Goal: Transaction & Acquisition: Book appointment/travel/reservation

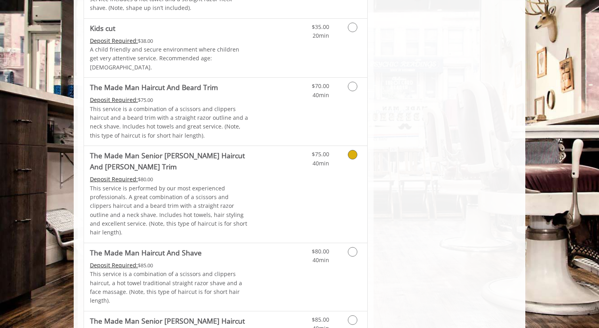
scroll to position [555, 0]
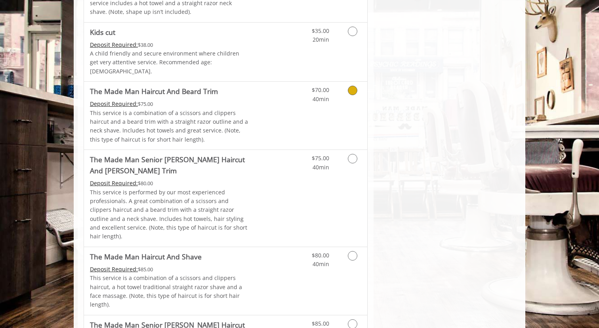
click at [350, 86] on icon "Grooming services" at bounding box center [353, 91] width 10 height 10
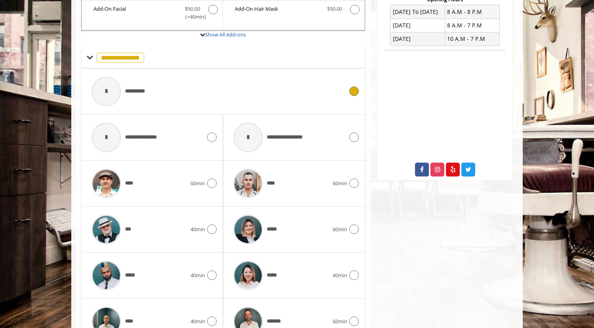
scroll to position [327, 0]
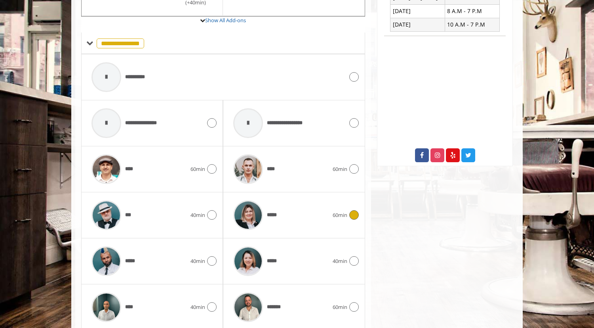
click at [356, 217] on icon at bounding box center [354, 215] width 10 height 10
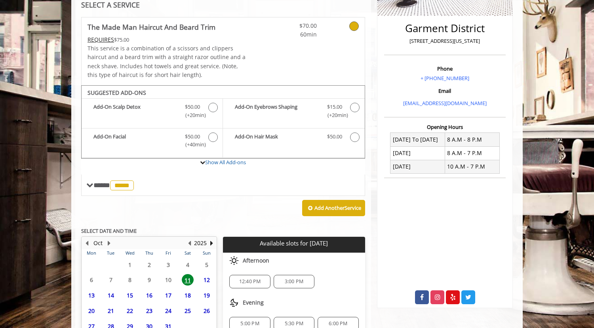
scroll to position [256, 0]
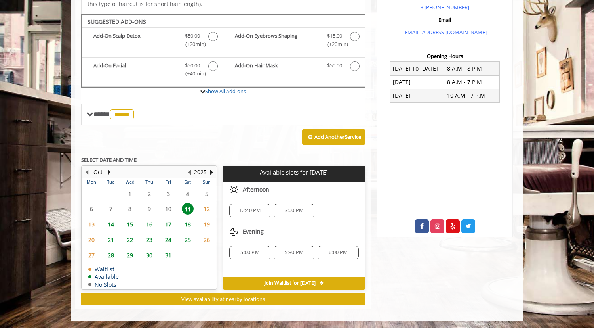
click at [242, 250] on span "5:00 PM" at bounding box center [250, 252] width 19 height 6
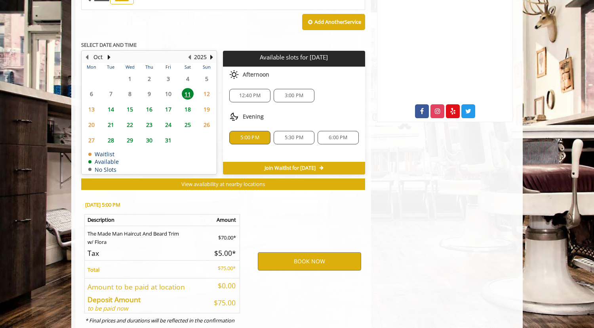
scroll to position [399, 0]
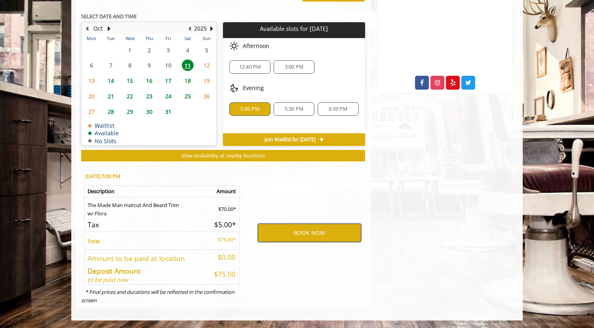
click at [301, 227] on button "BOOK NOW" at bounding box center [309, 232] width 103 height 18
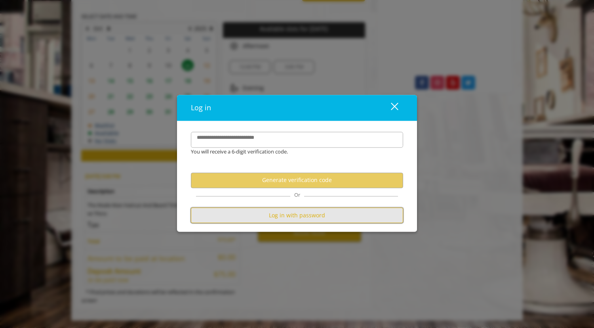
click at [300, 218] on button "Log in with password" at bounding box center [297, 214] width 212 height 15
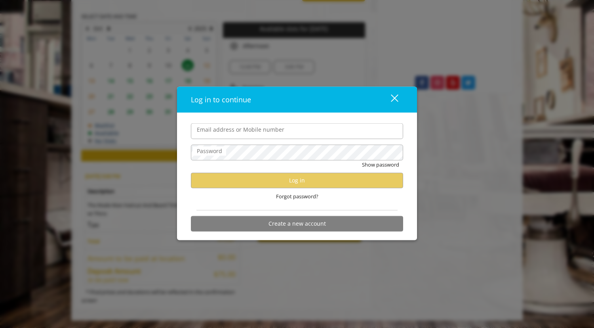
type input "**********"
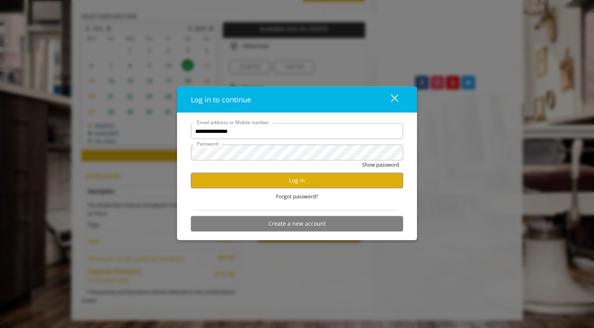
scroll to position [0, 0]
click at [295, 183] on button "Log in" at bounding box center [297, 179] width 212 height 15
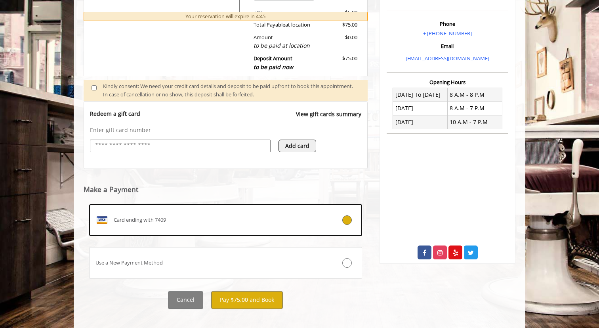
scroll to position [239, 0]
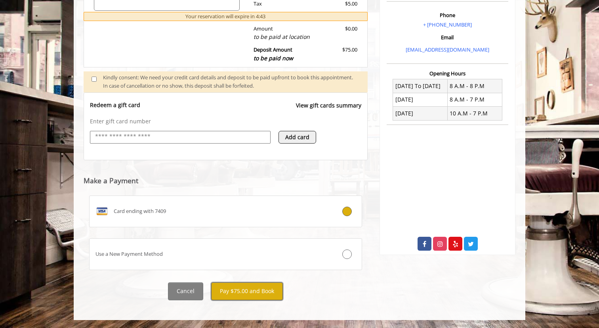
click at [237, 292] on button "Pay $75.00 and Book" at bounding box center [247, 291] width 72 height 18
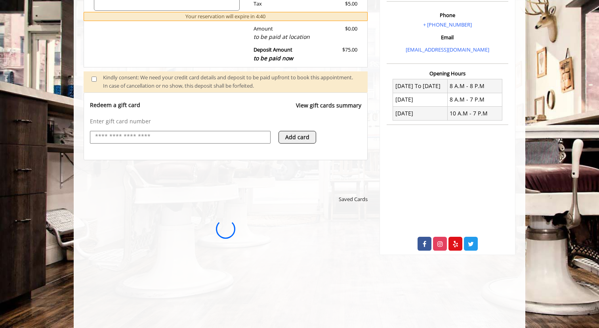
scroll to position [0, 0]
